Goal: Task Accomplishment & Management: Complete application form

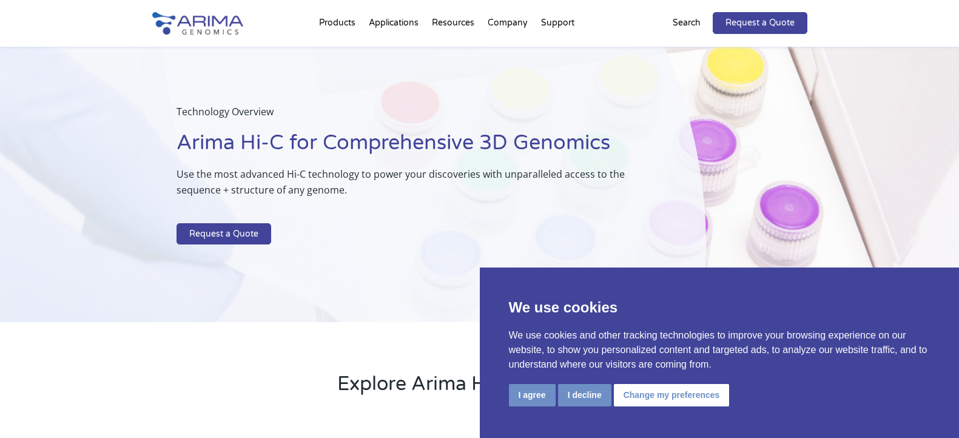
scroll to position [24, 0]
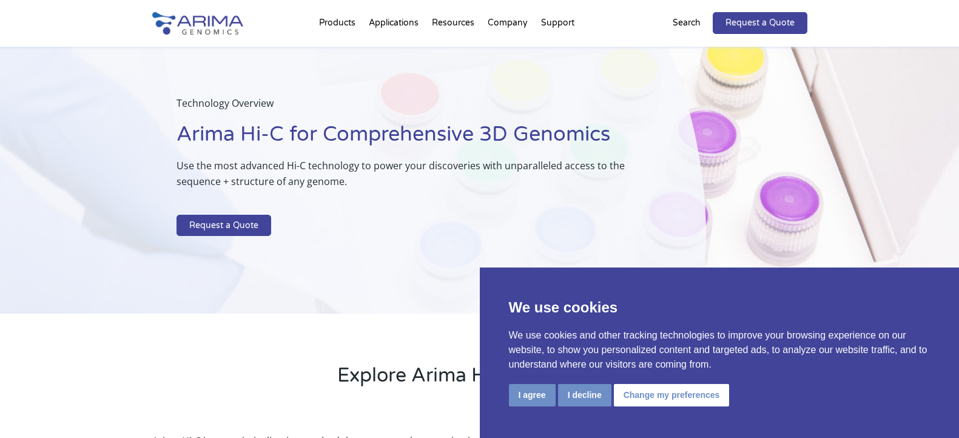
click at [411, 256] on div "Technology Overview Arima Hi-C for Comprehensive 3D Genomics Use the most advan…" at bounding box center [353, 168] width 706 height 292
click at [529, 394] on button "I agree" at bounding box center [532, 395] width 47 height 22
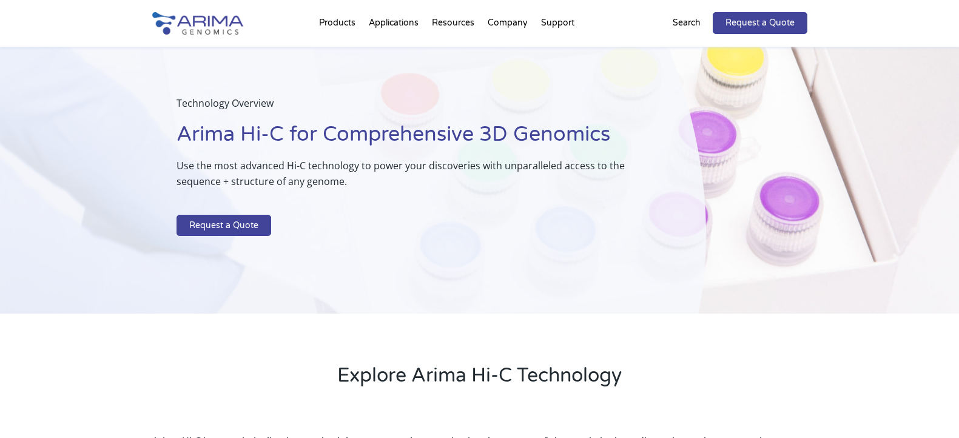
click at [321, 169] on p "Use the most advanced Hi-C technology to power your discoveries with unparallel…" at bounding box center [411, 178] width 469 height 41
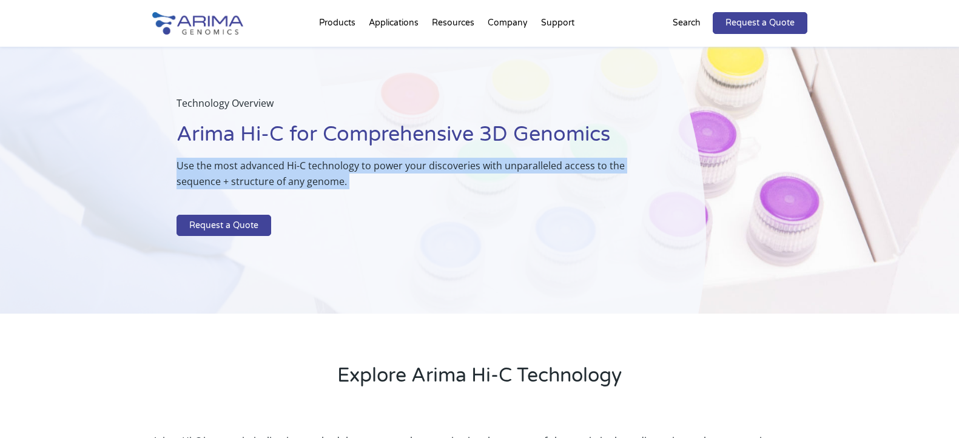
drag, startPoint x: 321, startPoint y: 169, endPoint x: 380, endPoint y: 175, distance: 59.8
click at [322, 169] on p "Use the most advanced Hi-C technology to power your discoveries with unparallel…" at bounding box center [411, 178] width 469 height 41
click at [380, 175] on p "Use the most advanced Hi-C technology to power your discoveries with unparallel…" at bounding box center [411, 178] width 469 height 41
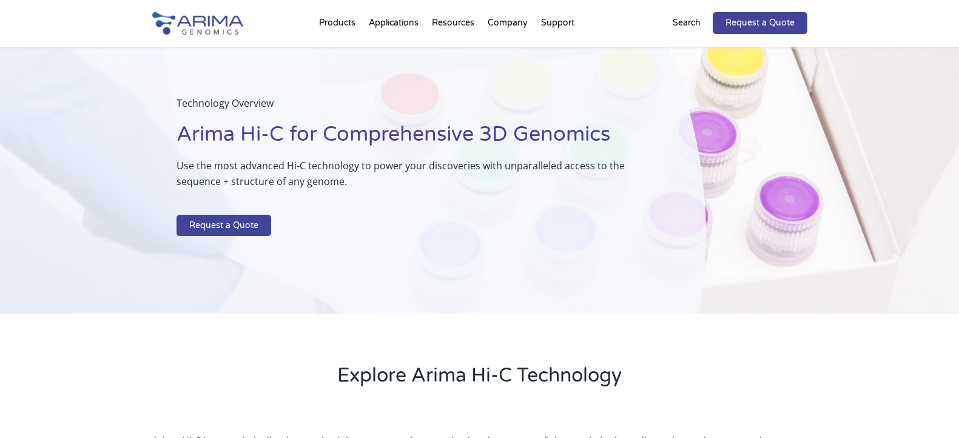
click at [380, 175] on p "Use the most advanced Hi-C technology to power your discoveries with unparallel…" at bounding box center [411, 178] width 469 height 41
click at [439, 215] on div "Technology Overview Arima Hi-C for Comprehensive 3D Genomics Use the most advan…" at bounding box center [411, 168] width 469 height 146
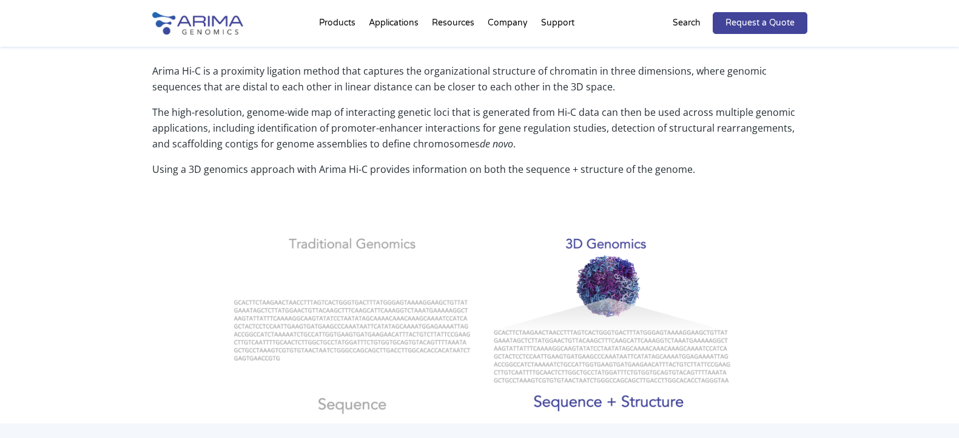
scroll to position [66, 0]
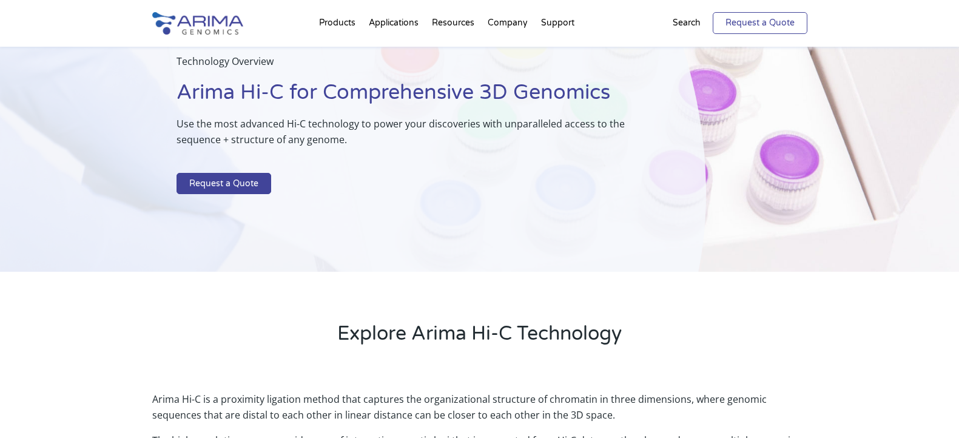
click at [751, 24] on link "Request a Quote" at bounding box center [760, 23] width 95 height 22
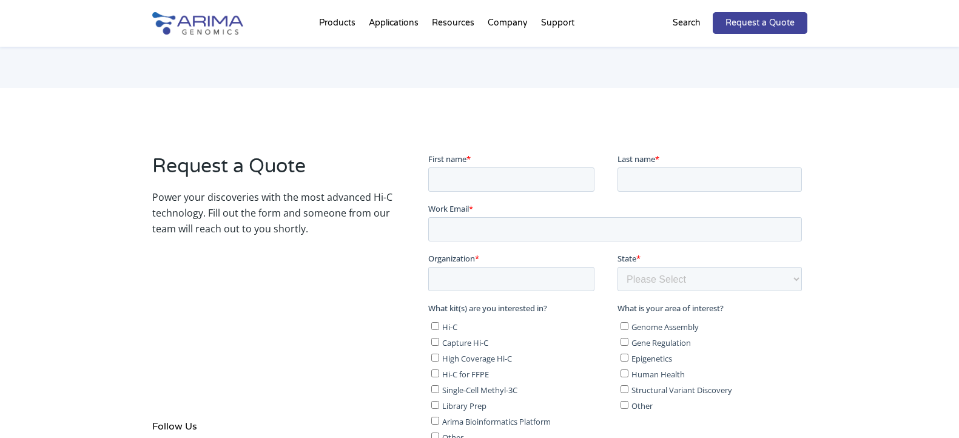
scroll to position [155, 0]
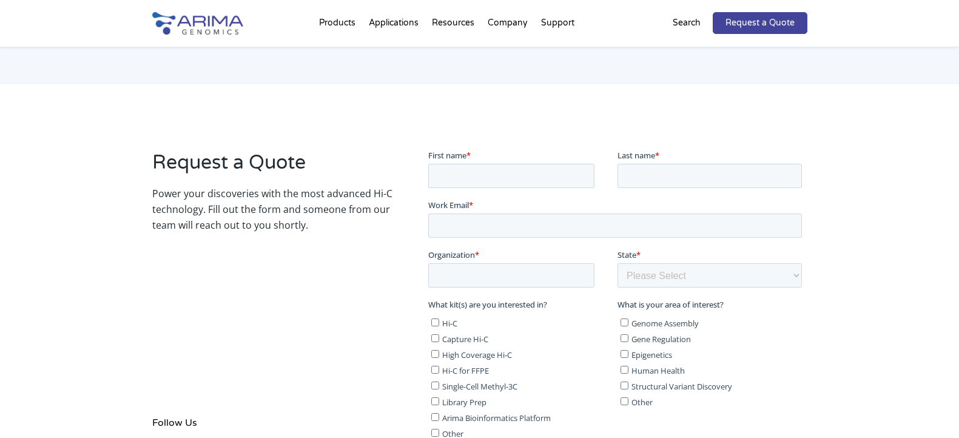
click at [438, 325] on input "Hi-C" at bounding box center [435, 322] width 8 height 8
checkbox input "true"
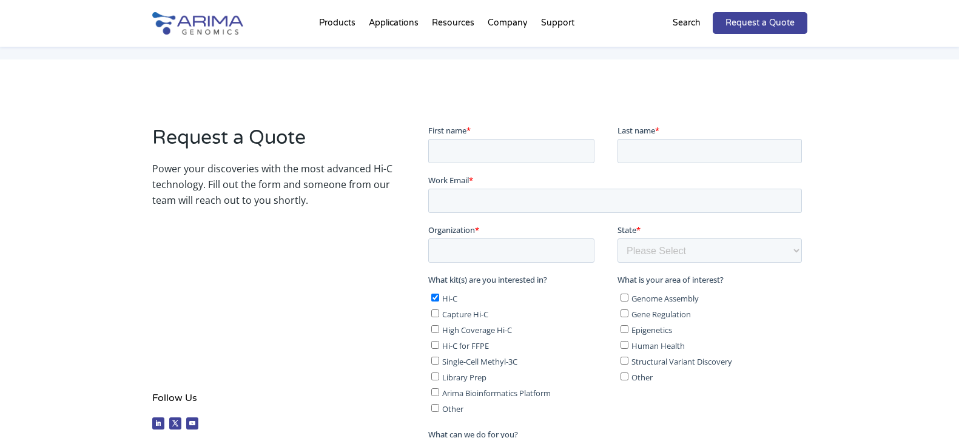
scroll to position [191, 0]
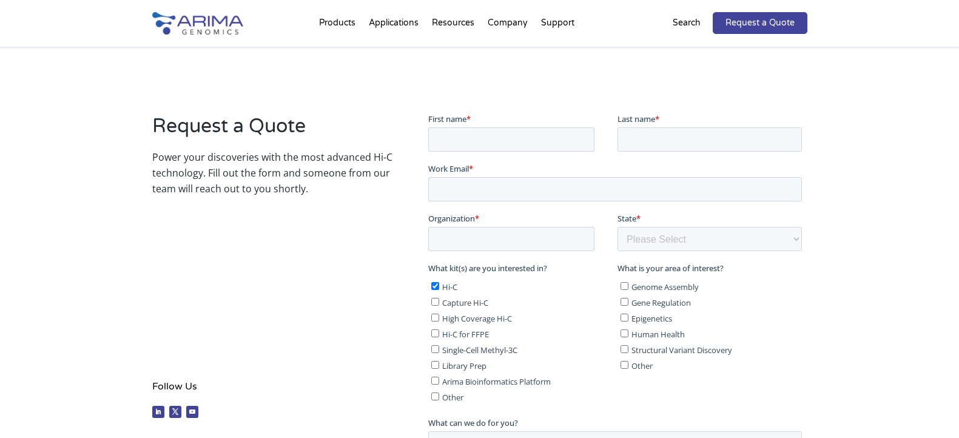
click at [626, 285] on input "Genome Assembly" at bounding box center [625, 286] width 8 height 8
checkbox input "true"
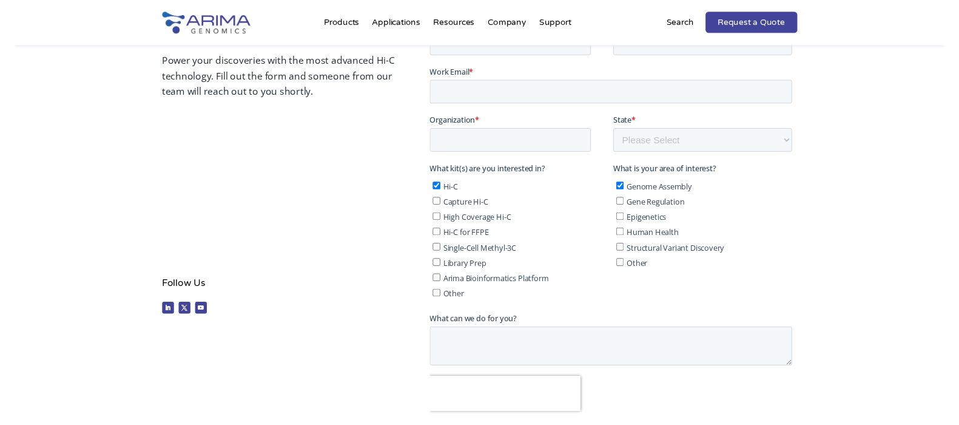
scroll to position [294, 0]
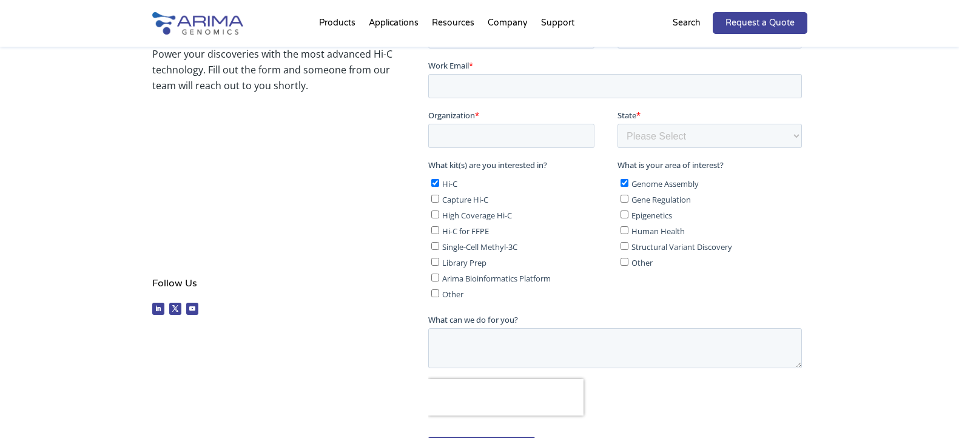
click at [365, 103] on div "Request a Quote Power your discoveries with the most advanced Hi-C technology. …" at bounding box center [272, 165] width 240 height 311
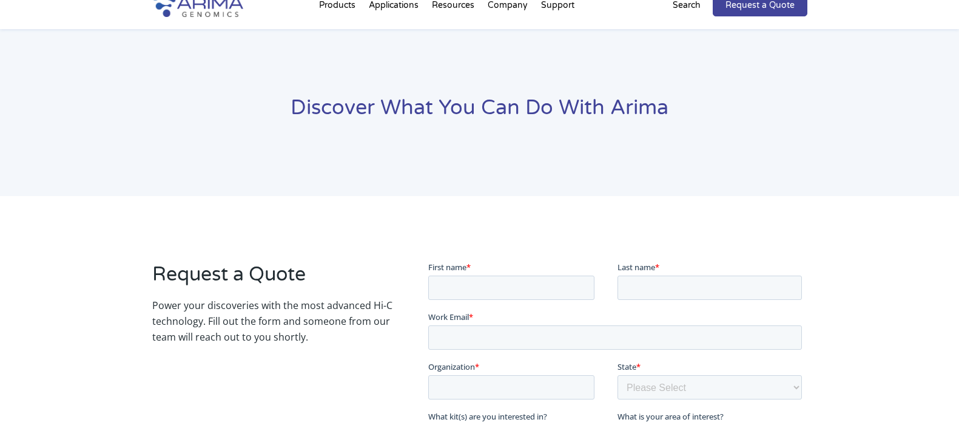
scroll to position [0, 0]
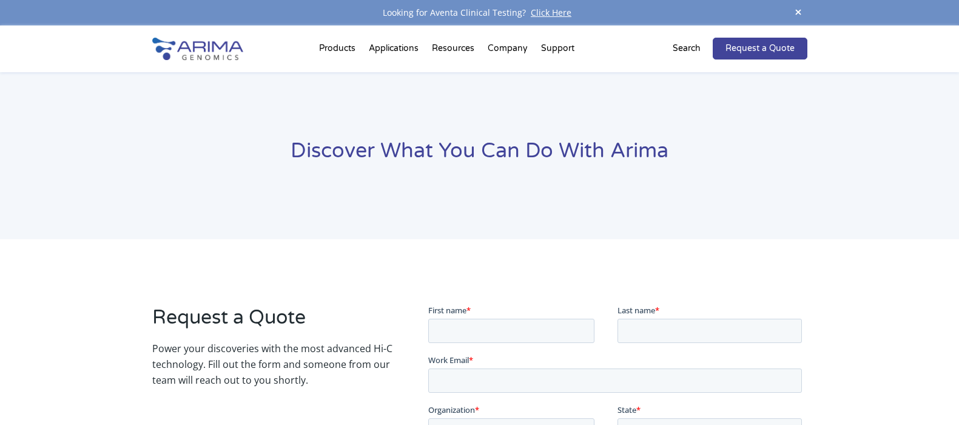
click at [588, 155] on h1 "Discover What You Can Do With Arima" at bounding box center [479, 155] width 655 height 37
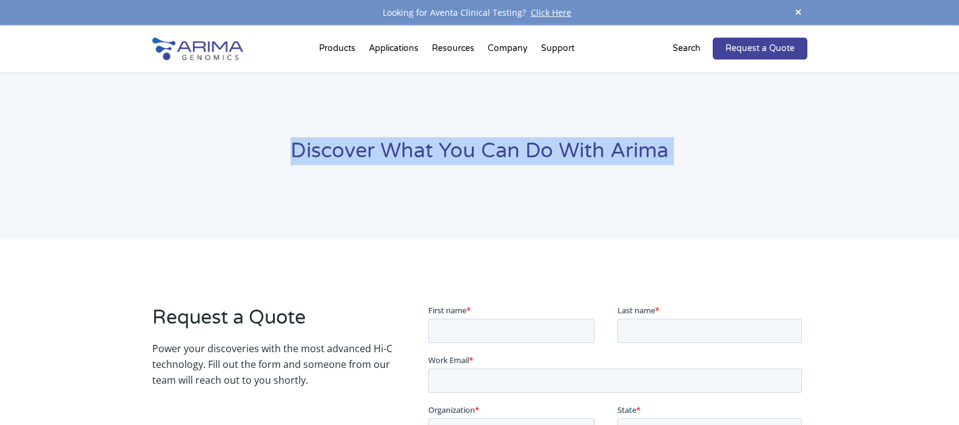
click at [588, 155] on h1 "Discover What You Can Do With Arima" at bounding box center [479, 155] width 655 height 37
click at [675, 161] on h1 "Discover What You Can Do With Arima" at bounding box center [479, 155] width 655 height 37
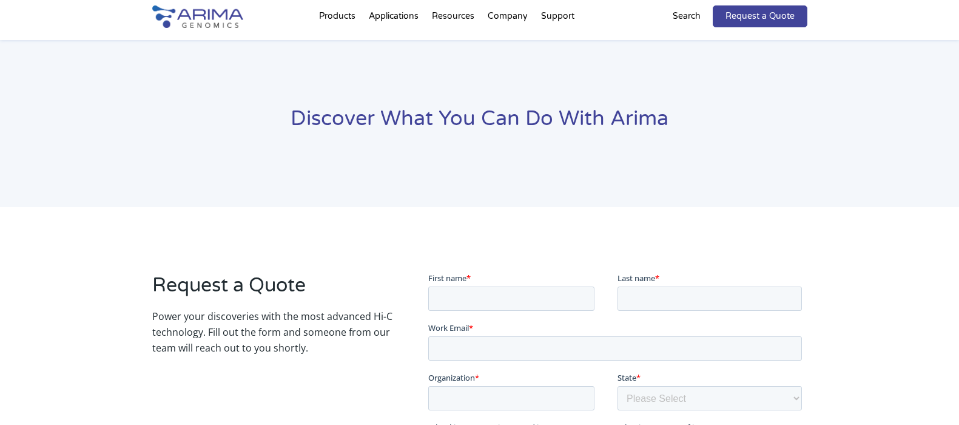
scroll to position [36, 0]
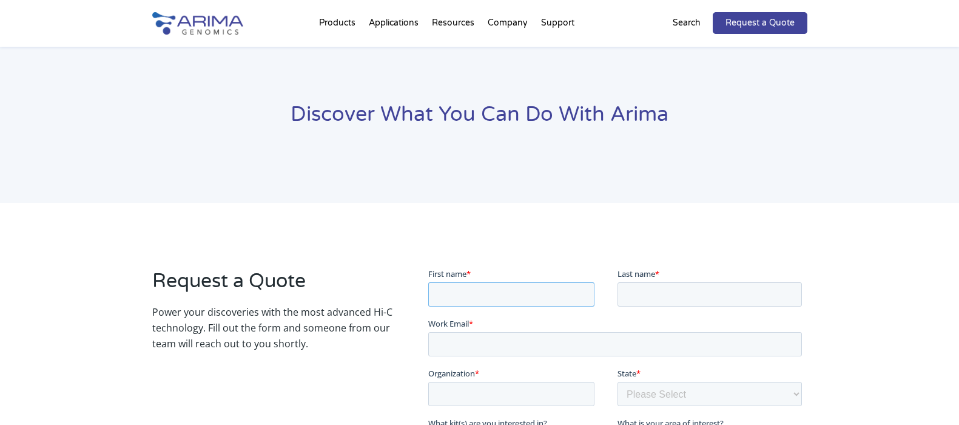
click at [517, 288] on input "First name *" at bounding box center [511, 294] width 166 height 24
type input "João"
type input "Ferreira"
click at [490, 354] on input "Work Email *" at bounding box center [615, 343] width 374 height 24
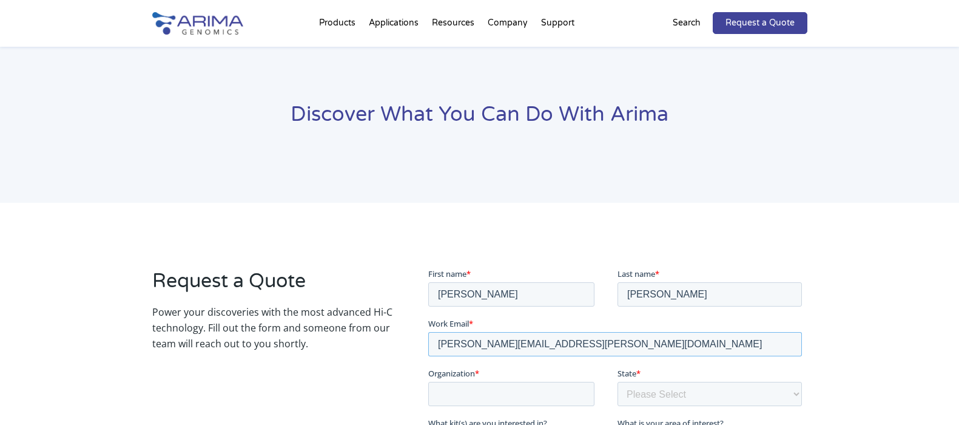
type input "joao.nunes@biobureau.com.br"
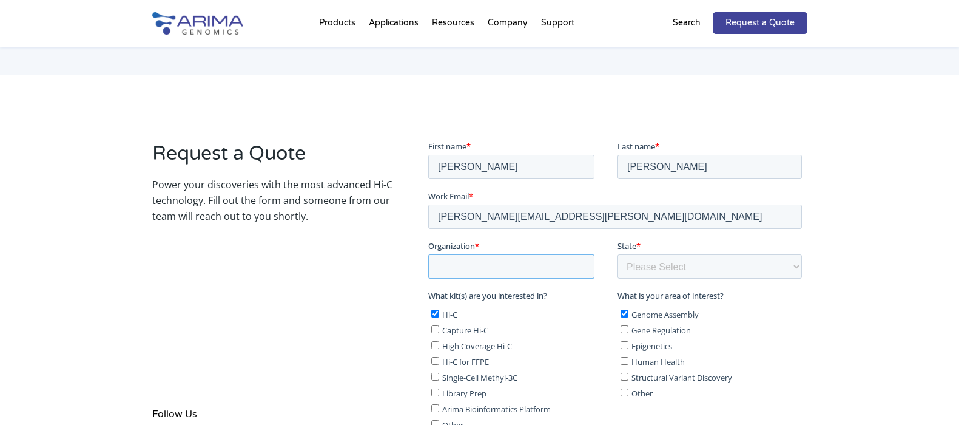
scroll to position [173, 0]
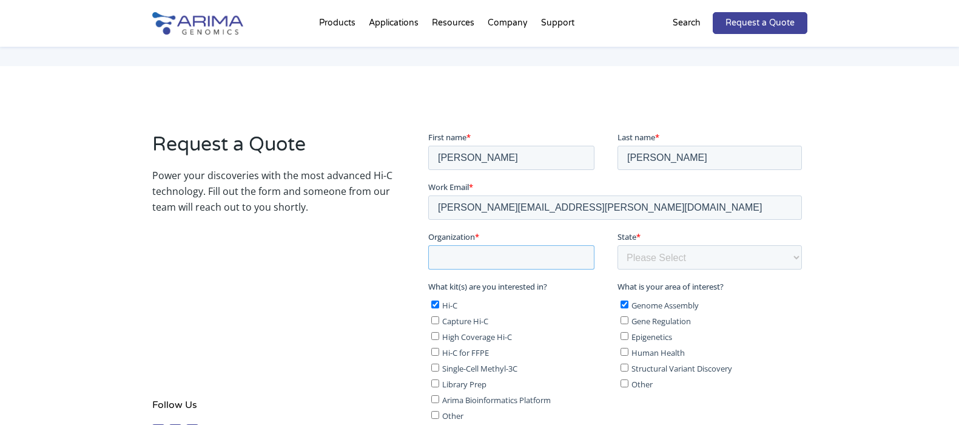
click at [528, 257] on input "Organization *" at bounding box center [511, 257] width 166 height 24
type input "Bio Bureau Biotechnology"
select select "Other/Non-US"
click at [618, 245] on select "Please Select Other/Non-US Alabama Alaska Arizona Arkansas California Colorado …" at bounding box center [710, 257] width 184 height 24
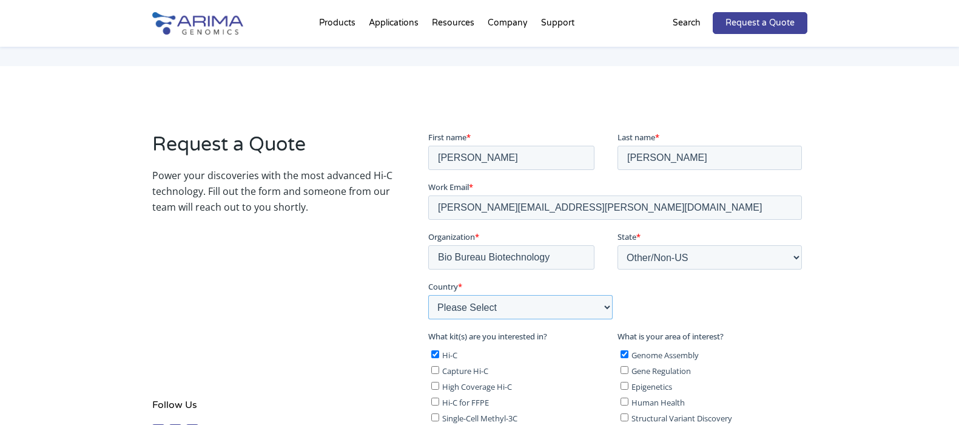
click at [428, 294] on select "Please Select Afghanistan Åland Islands Albania Algeria American Samoa Andorra …" at bounding box center [520, 306] width 184 height 24
select select "Brazil"
click at [428, 294] on select "Please Select Afghanistan Åland Islands Albania Algeria American Samoa Andorra …" at bounding box center [520, 306] width 184 height 24
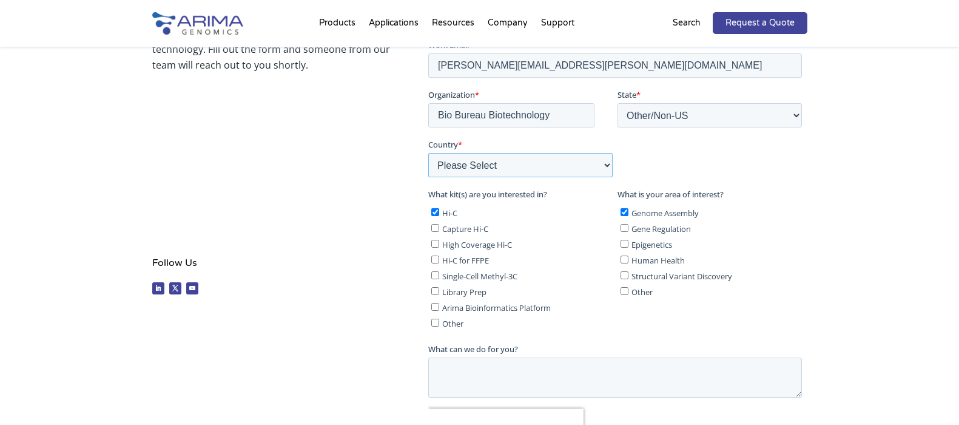
scroll to position [317, 0]
click at [530, 370] on textarea "What can we do for you?" at bounding box center [615, 376] width 374 height 40
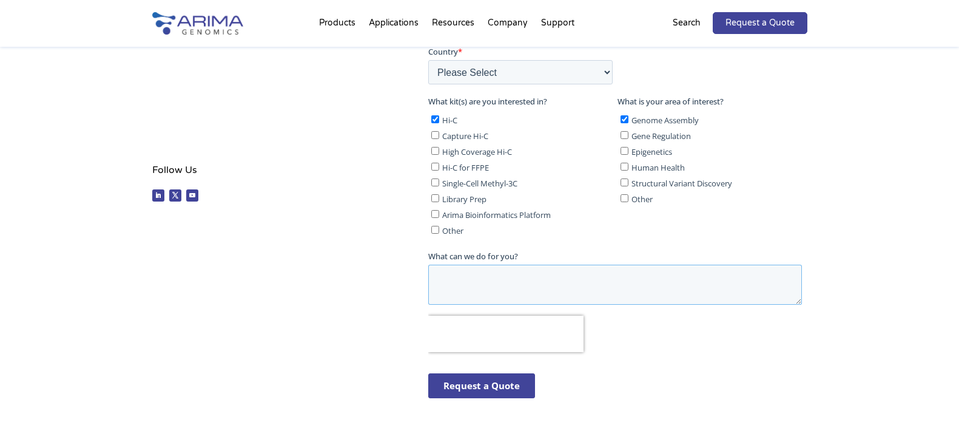
scroll to position [427, 0]
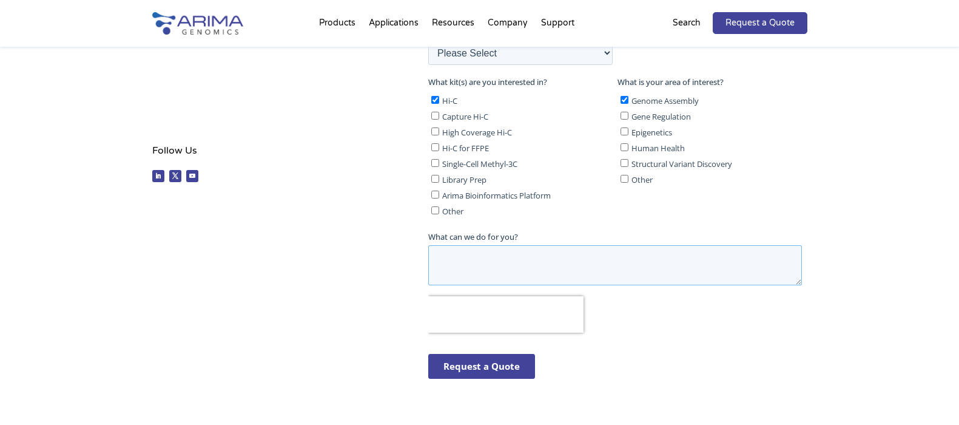
click at [461, 265] on textarea "What can we do for you?" at bounding box center [615, 265] width 374 height 40
paste textarea "Dear [Company Name] team, I am interested in obtaining a quote for Hi-C sequenc…"
click at [474, 260] on textarea "Dear [Company Name] team, I am interested in obtaining a quote for Hi-C sequenc…" at bounding box center [615, 265] width 374 height 40
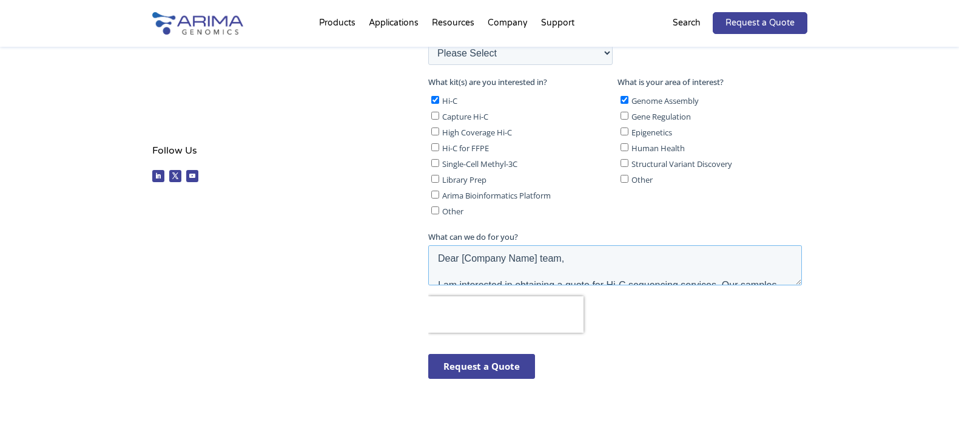
click at [460, 256] on textarea "Dear [Company Name] team, I am interested in obtaining a quote for Hi-C sequenc…" at bounding box center [615, 265] width 374 height 40
click at [538, 259] on textarea "Dear [Company Name] team, I am interested in obtaining a quote for Hi-C sequenc…" at bounding box center [615, 265] width 374 height 40
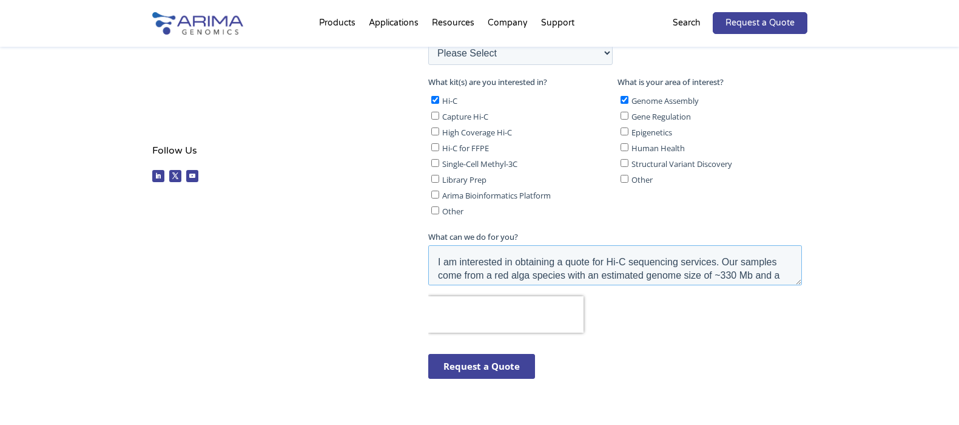
scroll to position [33, 0]
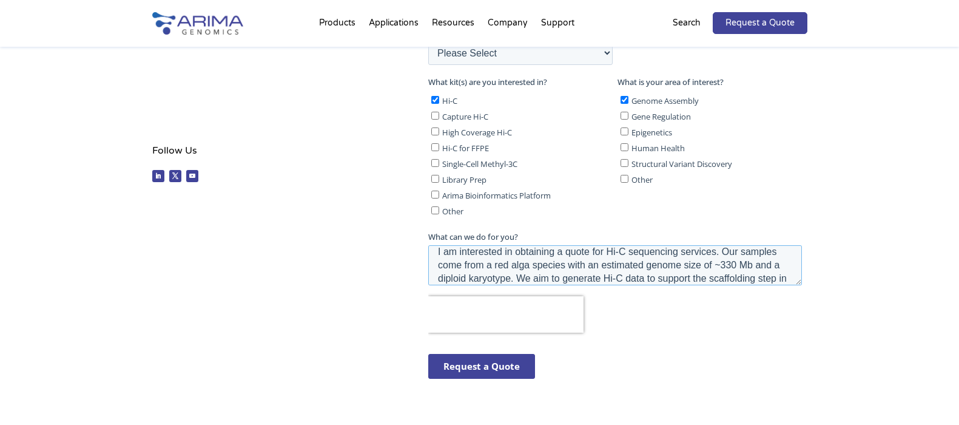
click at [779, 252] on textarea "Dear Arima team, I am interested in obtaining a quote for Hi-C sequencing servi…" at bounding box center [615, 265] width 374 height 40
click at [459, 262] on textarea "Dear Arima team, I am interested in obtaining a quote for Hi-C sequencing servi…" at bounding box center [615, 265] width 374 height 40
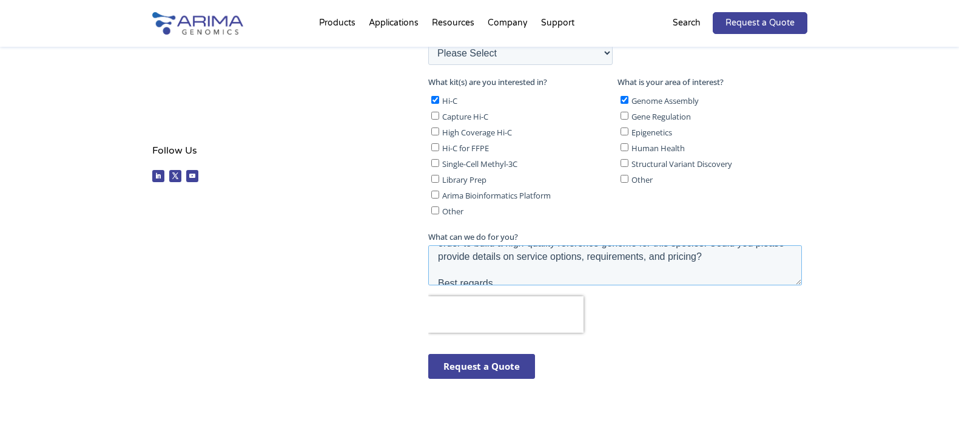
scroll to position [93, 0]
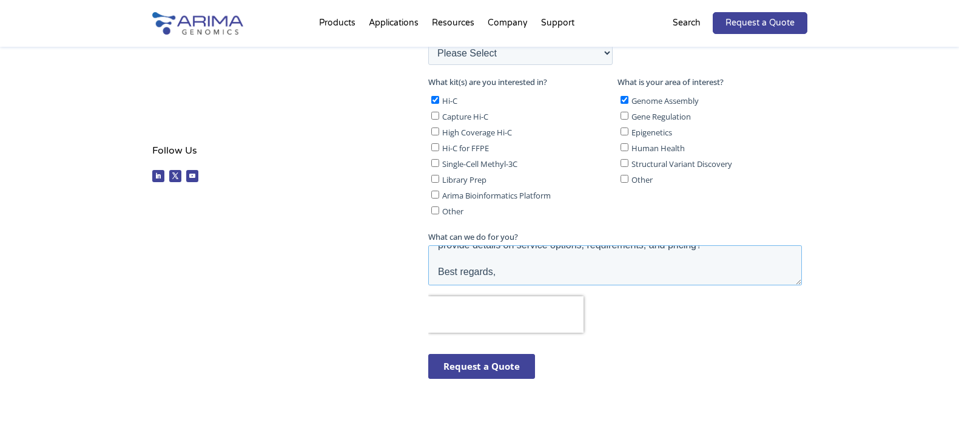
click at [626, 269] on textarea "Dear Arima team, I am interested in obtaining a quote for Hi-C sequencing servi…" at bounding box center [615, 265] width 374 height 40
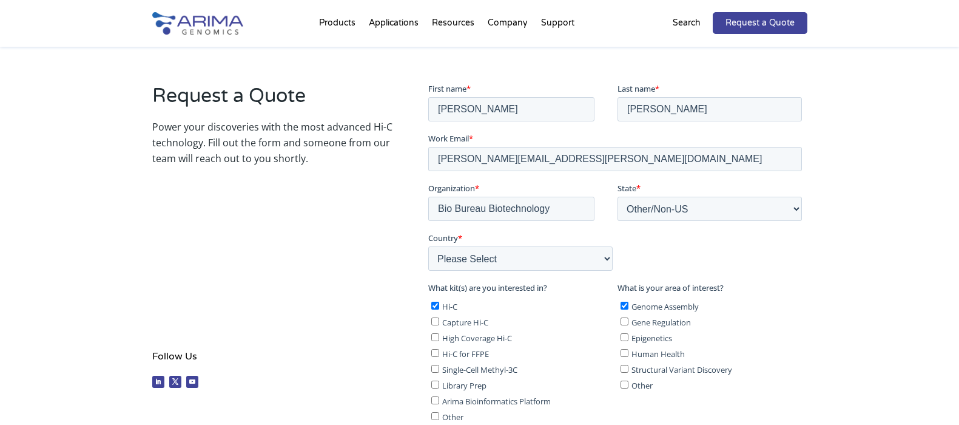
scroll to position [221, 0]
type textarea "Dear Arima team, I am interested in obtaining a quote for Hi-C sequencing servi…"
click at [585, 157] on input "joao.nunes@biobureau.com.br" at bounding box center [615, 159] width 374 height 24
paste input "ferreira@biobureau.org"
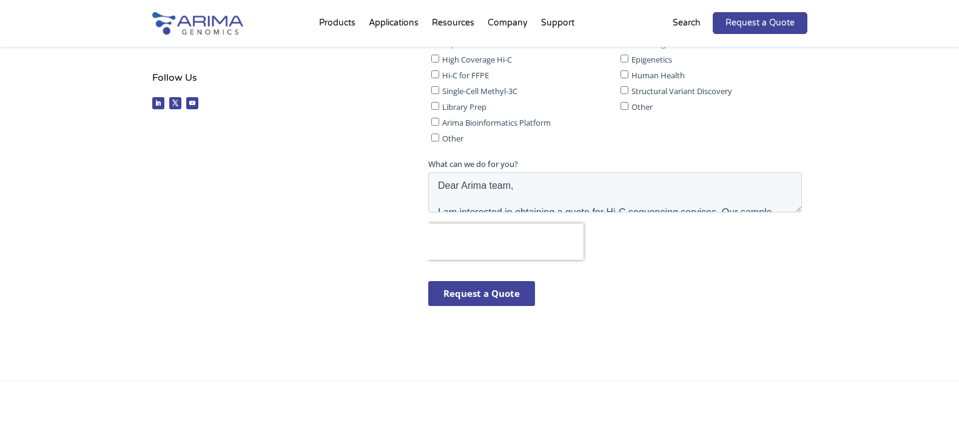
scroll to position [503, 0]
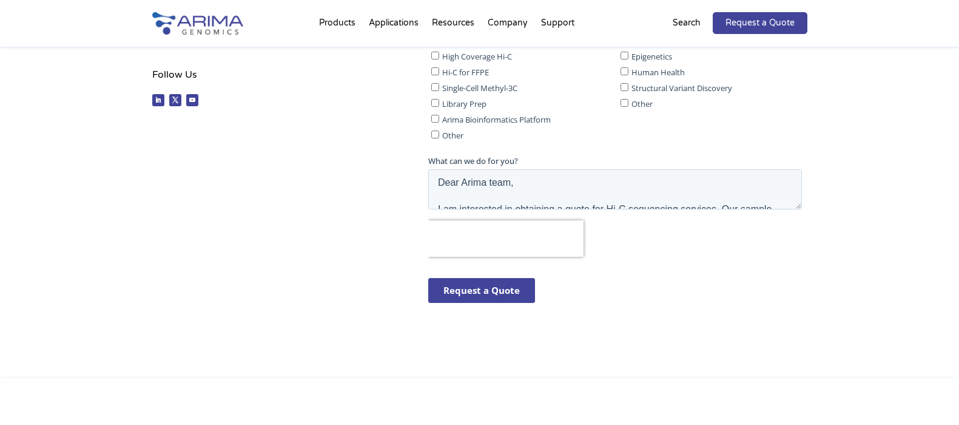
type input "joao.ferreira@biobureau.org.br"
click at [589, 193] on textarea "Dear Arima team, I am interested in obtaining a quote for Hi-C sequencing servi…" at bounding box center [615, 189] width 374 height 40
click at [477, 295] on input "Request a Quote" at bounding box center [481, 290] width 107 height 25
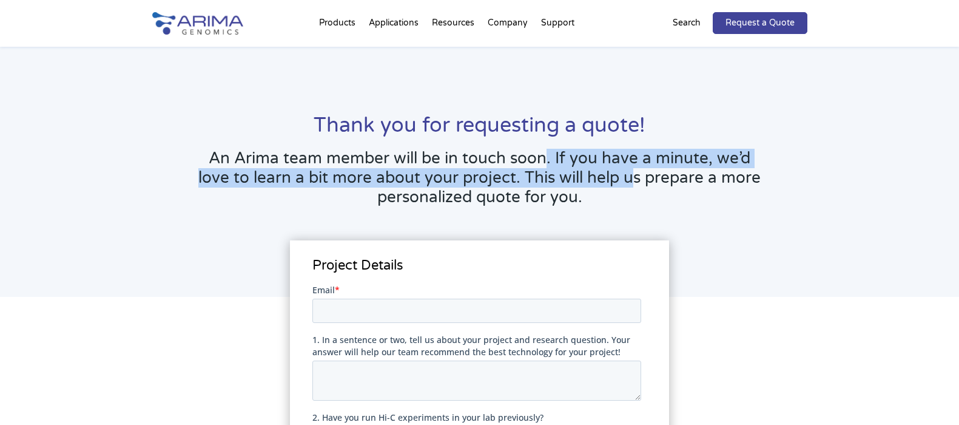
drag, startPoint x: 538, startPoint y: 154, endPoint x: 618, endPoint y: 172, distance: 82.1
click at [618, 172] on h3 "An Arima team member will be in touch soon. If you have a minute, we’d love to …" at bounding box center [480, 182] width 576 height 67
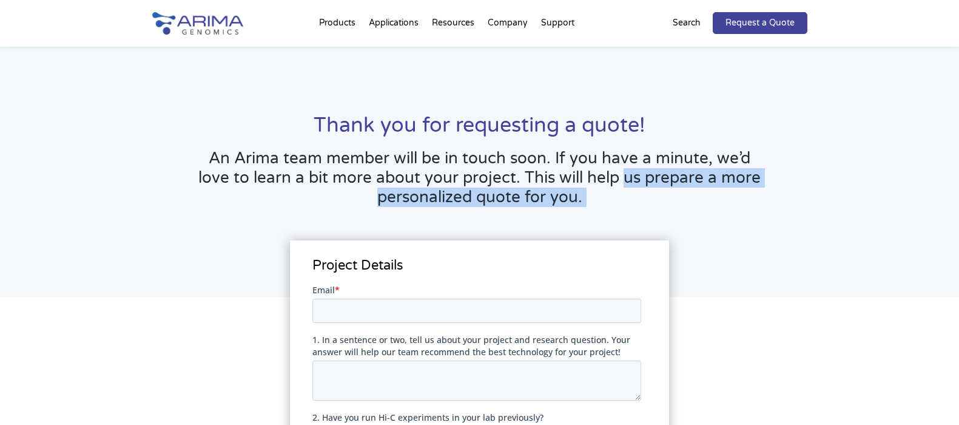
drag, startPoint x: 618, startPoint y: 172, endPoint x: 732, endPoint y: 197, distance: 116.0
click at [732, 197] on h3 "An Arima team member will be in touch soon. If you have a minute, we’d love to …" at bounding box center [480, 182] width 576 height 67
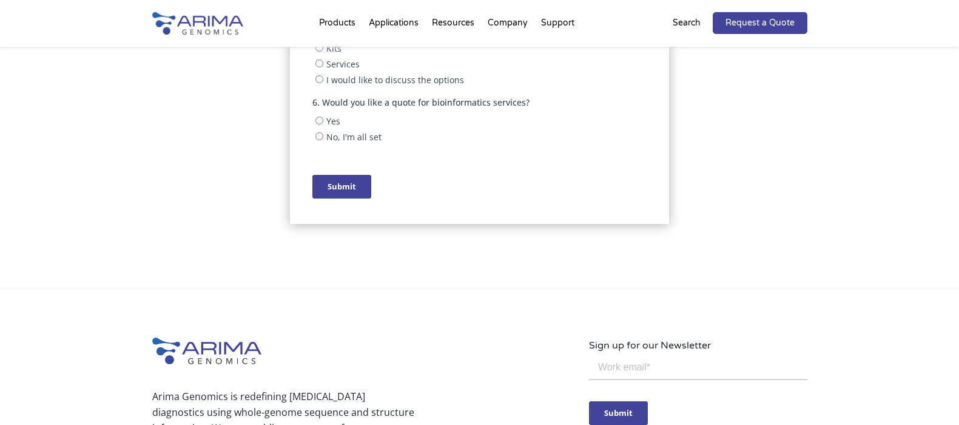
scroll to position [624, 0]
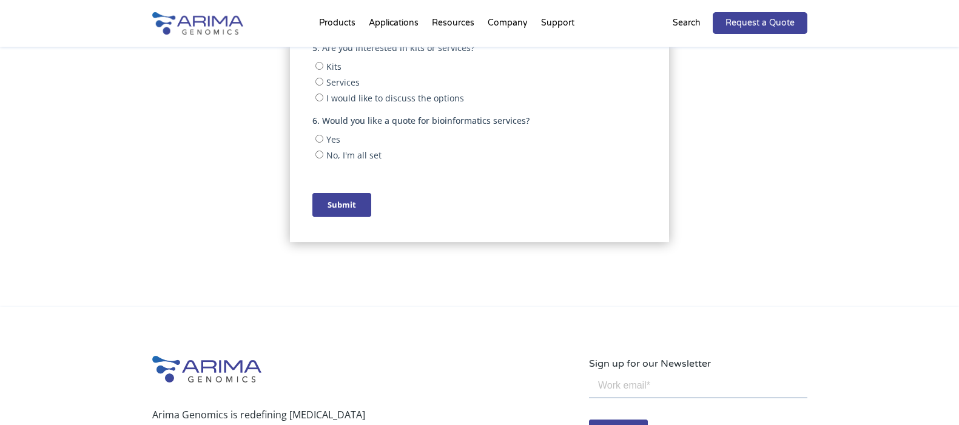
click at [318, 155] on input "No, I'm all set" at bounding box center [320, 154] width 8 height 8
radio input "true"
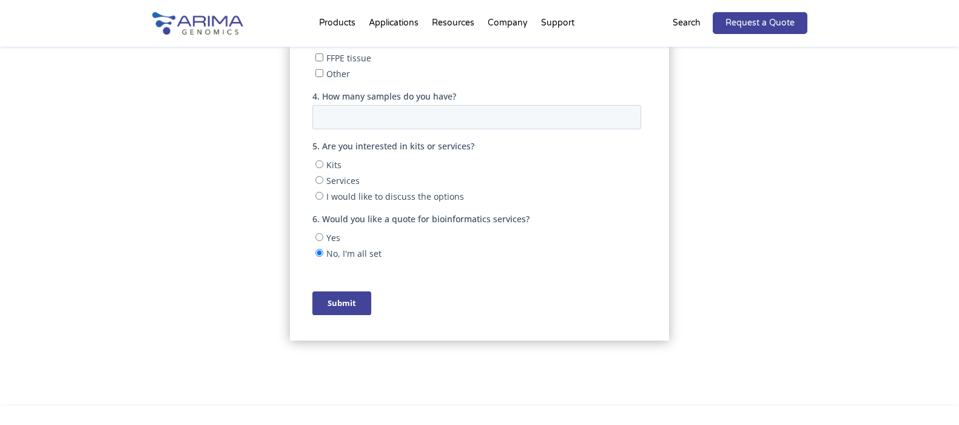
scroll to position [522, 0]
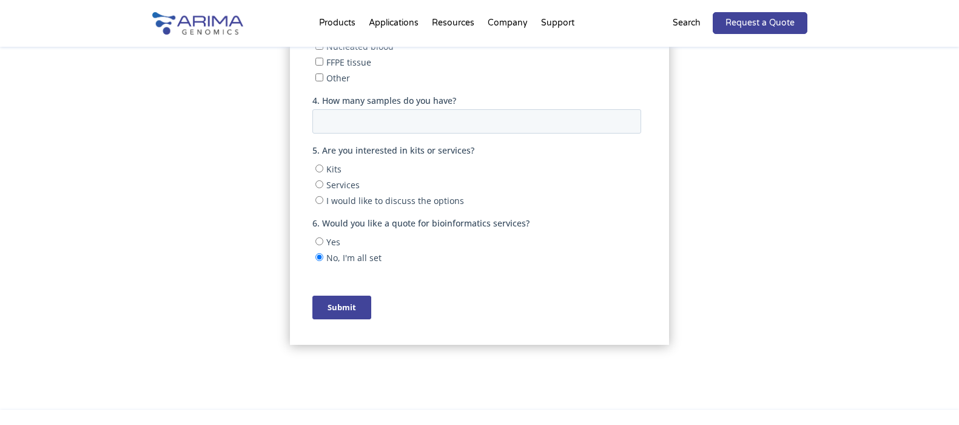
click at [317, 181] on input "Services" at bounding box center [320, 184] width 8 height 8
radio input "true"
click at [482, 124] on input "4. How many samples do you have?" at bounding box center [476, 121] width 329 height 24
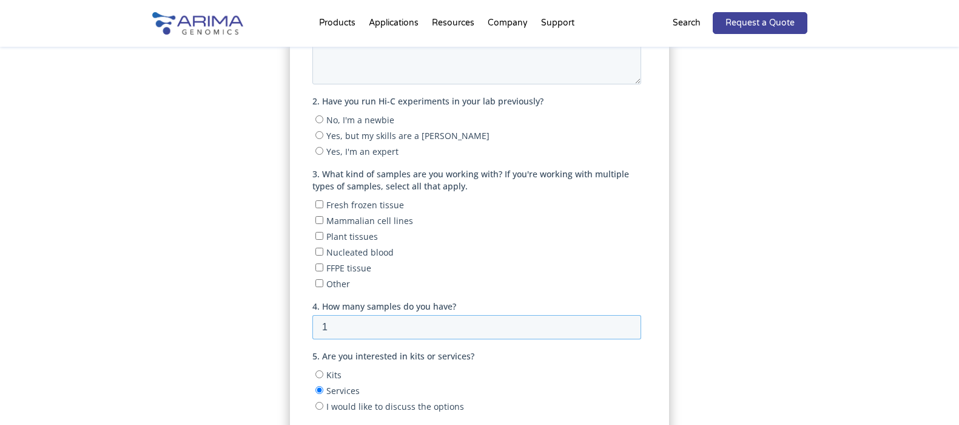
scroll to position [290, 0]
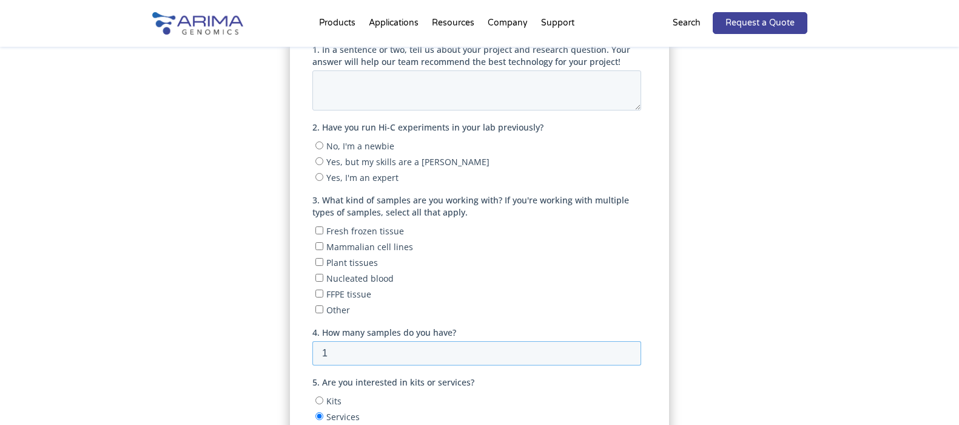
type input "1"
click at [322, 231] on input "Fresh frozen tissue" at bounding box center [320, 230] width 8 height 8
checkbox input "true"
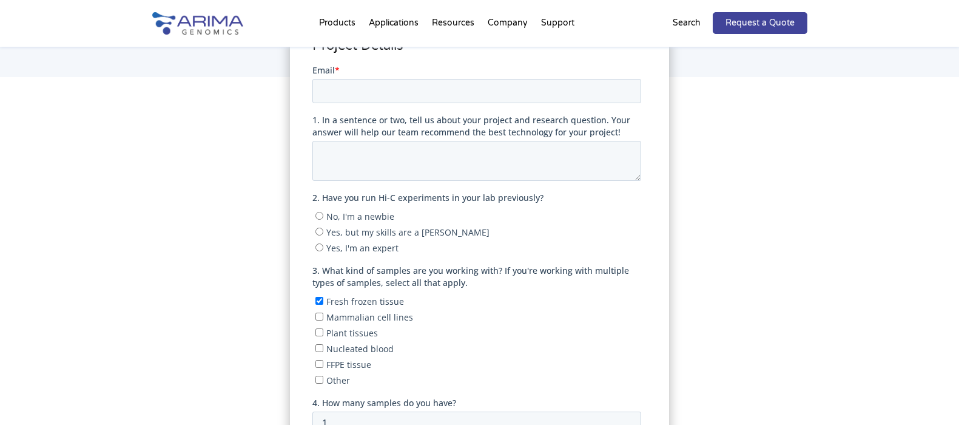
scroll to position [228, 0]
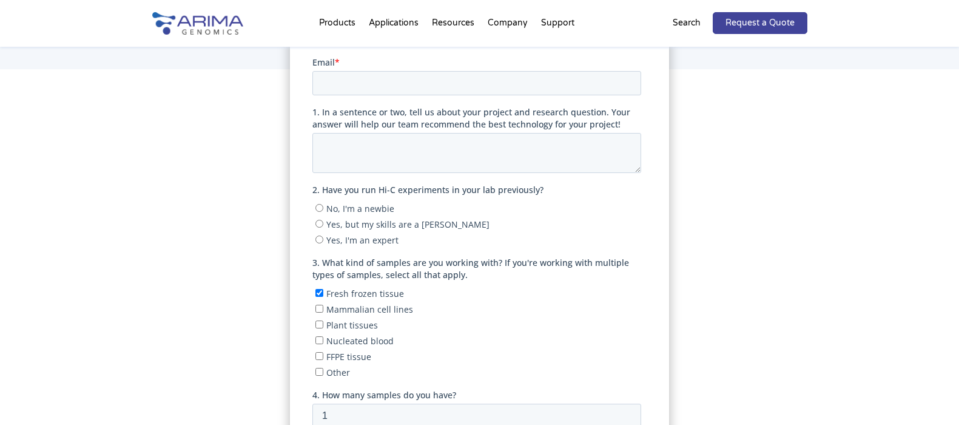
click at [317, 208] on input "No, I'm a newbie" at bounding box center [320, 207] width 8 height 8
radio input "true"
click at [546, 157] on textarea "1. In a sentence or two, tell us about your project and research question. Your…" at bounding box center [476, 152] width 329 height 40
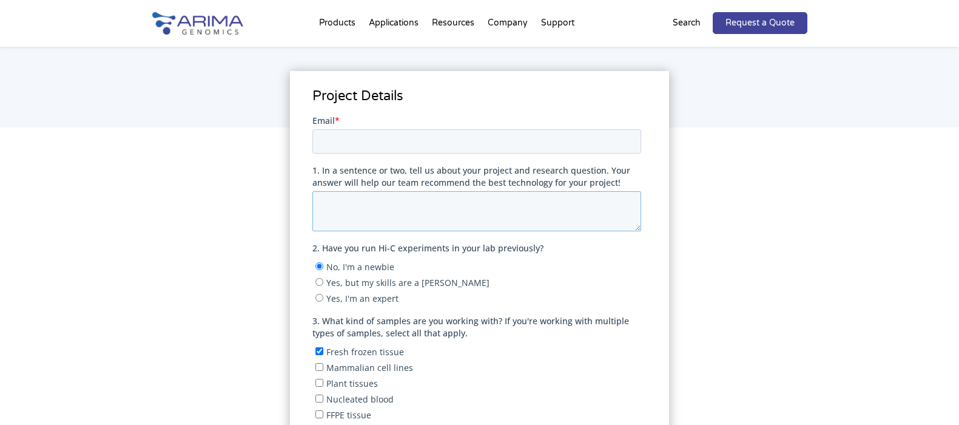
scroll to position [163, 0]
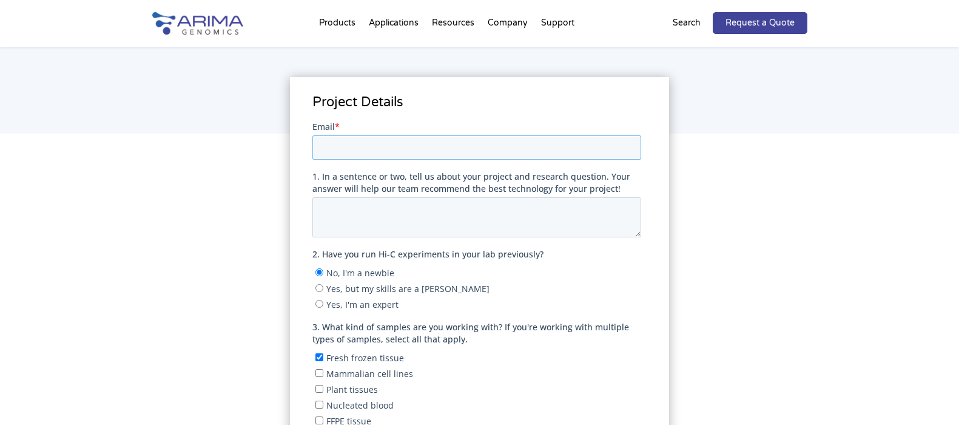
click at [561, 148] on input "Email *" at bounding box center [476, 147] width 329 height 24
paste input "Dear Arima team, I am interested in obtaining a quote for Hi-C sequencing servi…"
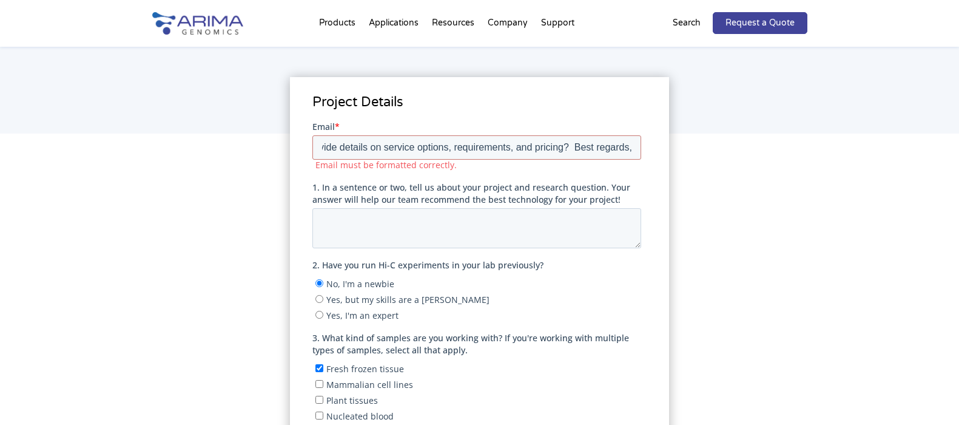
scroll to position [0, 0]
click at [382, 138] on input "Dear Arima team, I am interested in obtaining a quote for Hi-C sequencing servi…" at bounding box center [476, 147] width 329 height 24
paste input "joao.ferreira@biobureau.org.br"
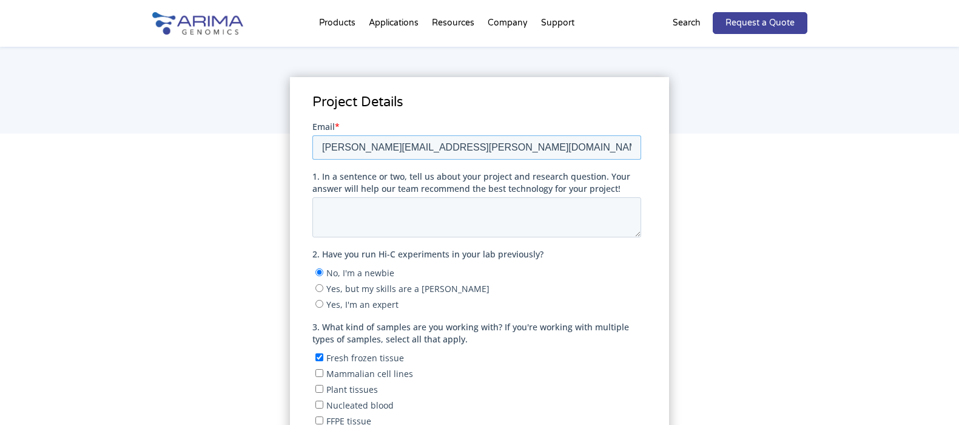
type input "joao.ferreira@biobureau.org.br"
click at [400, 213] on textarea "1. In a sentence or two, tell us about your project and research question. Your…" at bounding box center [476, 217] width 329 height 40
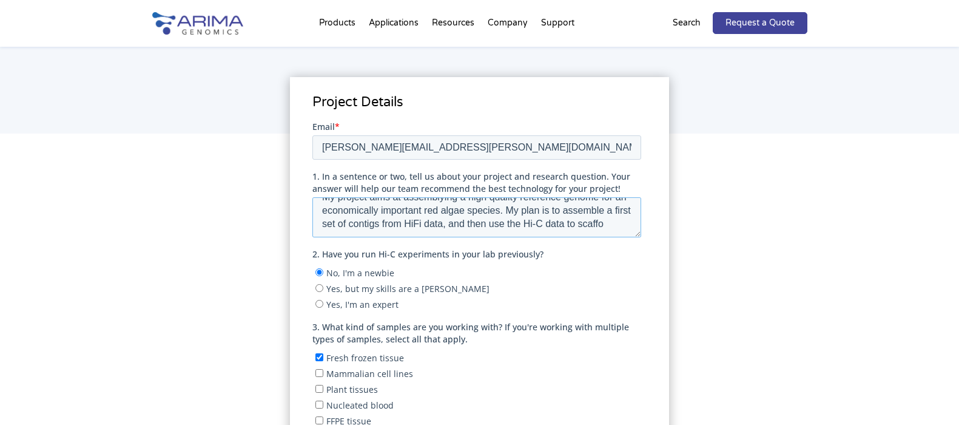
scroll to position [19, 0]
type textarea "My project aims at assemblying a high quality reference genome for an economica…"
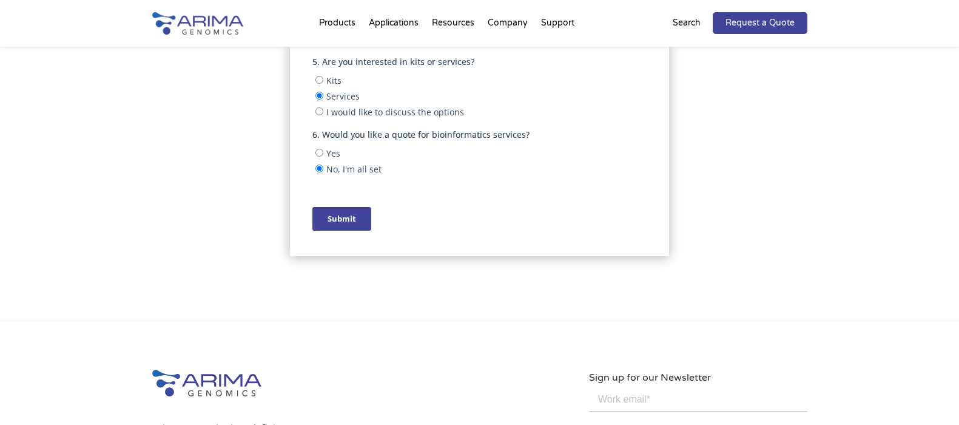
scroll to position [647, 0]
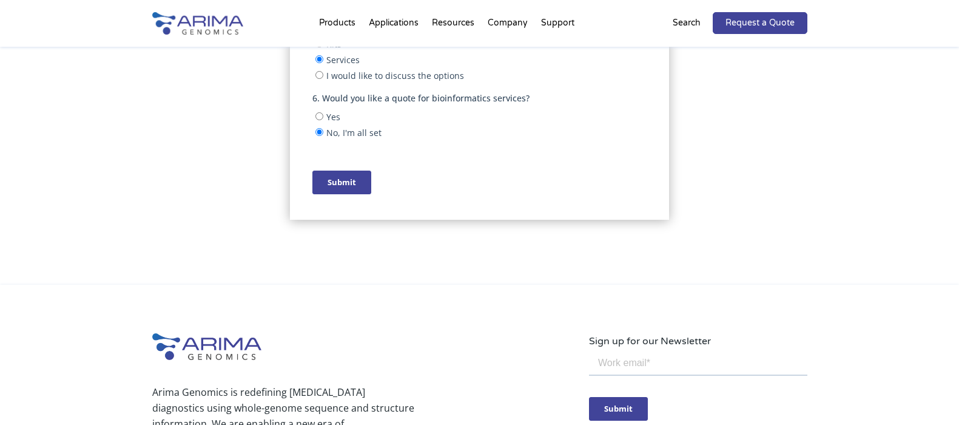
click at [343, 187] on input "Submit" at bounding box center [341, 182] width 59 height 24
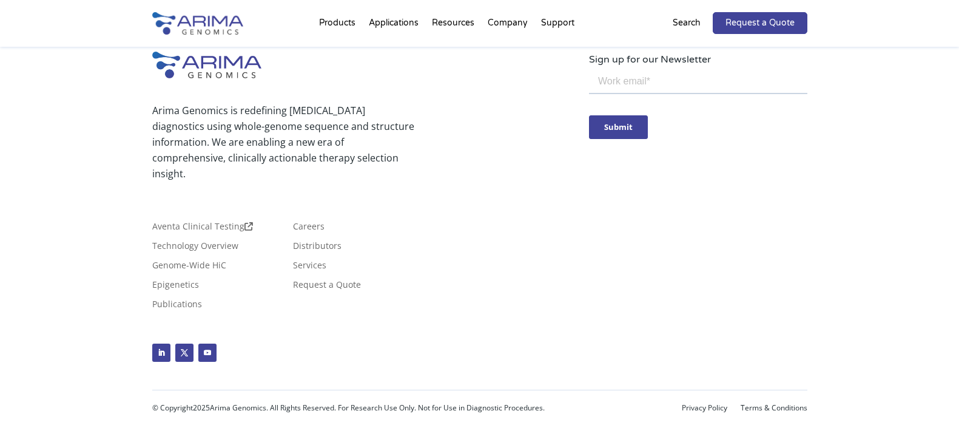
scroll to position [564, 0]
